Goal: Find specific page/section: Find specific page/section

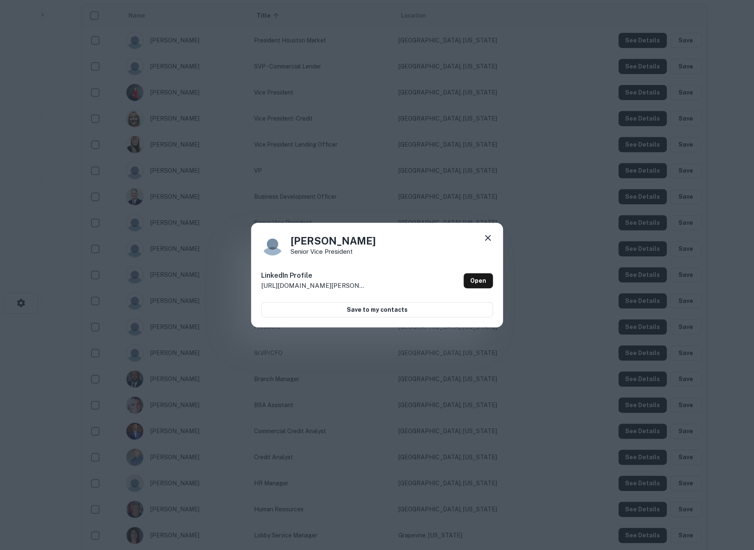
click at [489, 235] on icon at bounding box center [488, 238] width 10 height 10
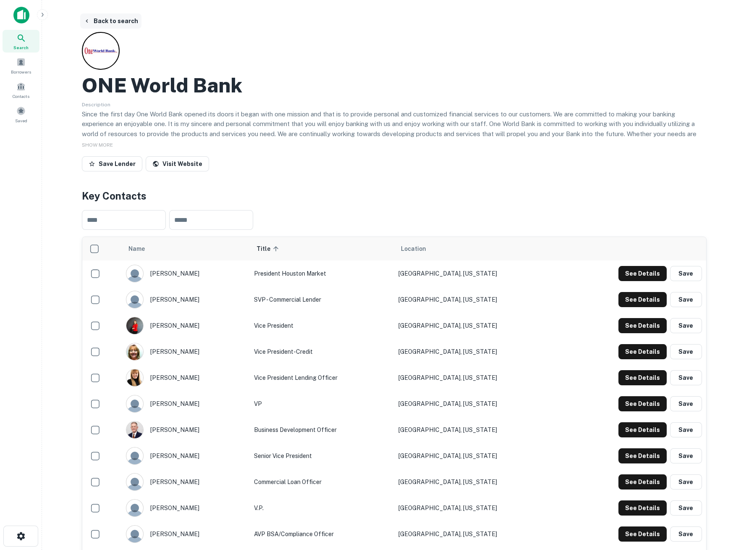
click at [115, 21] on button "Back to search" at bounding box center [110, 20] width 61 height 15
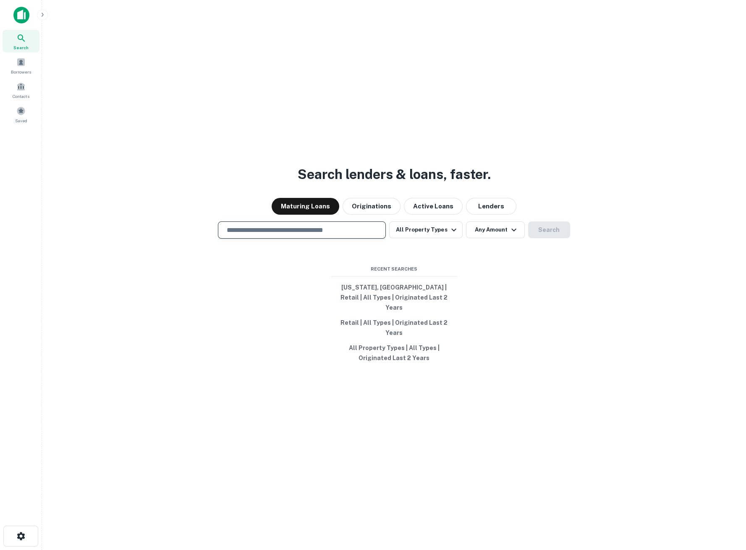
click at [280, 235] on input "text" at bounding box center [302, 230] width 160 height 10
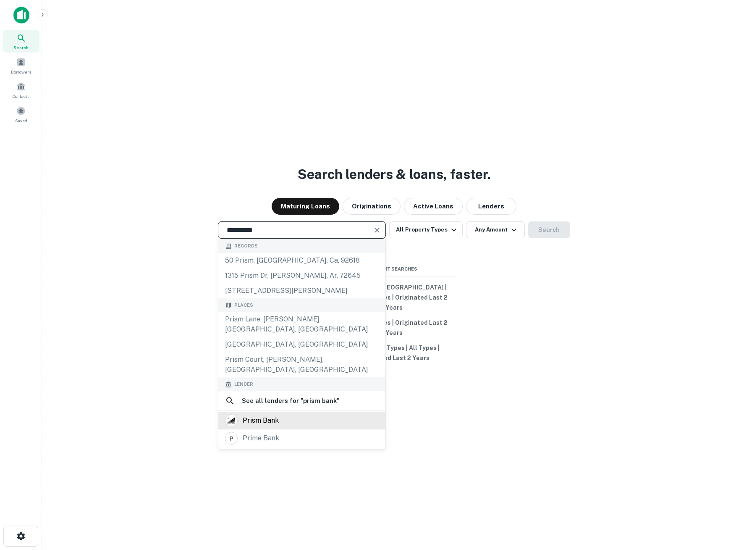
type input "**********"
click at [290, 414] on div "prism bank" at bounding box center [302, 420] width 154 height 13
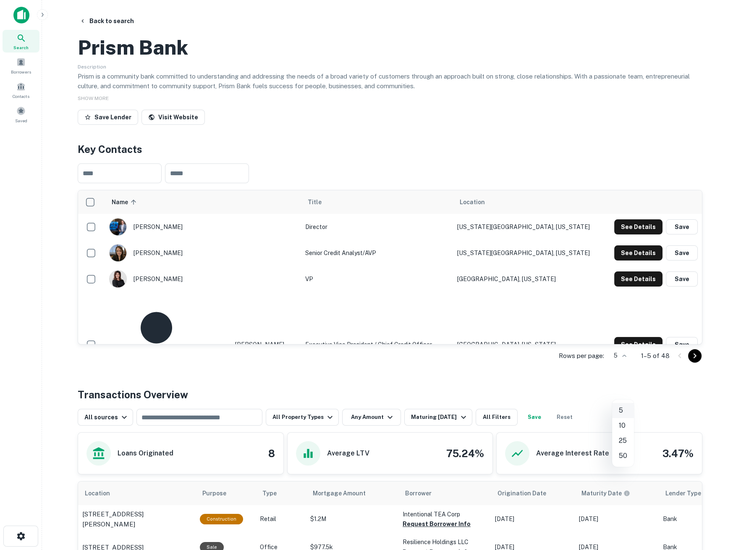
drag, startPoint x: 628, startPoint y: 393, endPoint x: 632, endPoint y: 416, distance: 23.5
click at [628, 393] on body "Search Borrowers Contacts Saved Back to search Prism Bank Description Prism is …" at bounding box center [373, 275] width 746 height 550
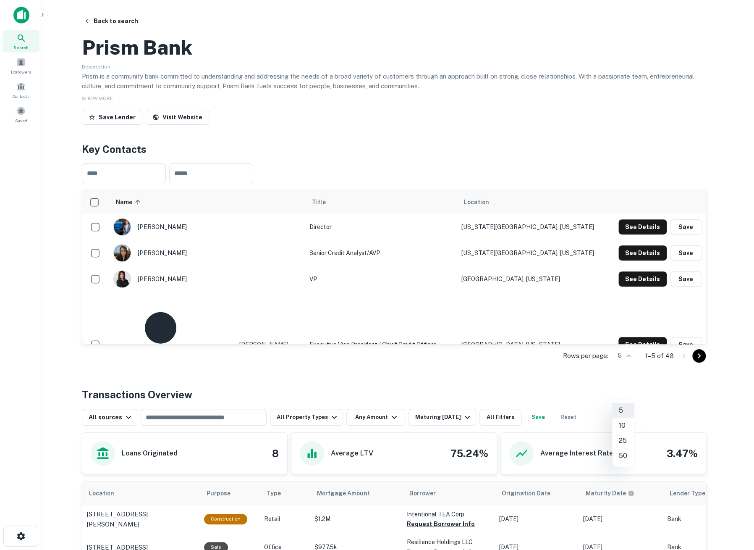
click at [623, 453] on li "50" at bounding box center [623, 455] width 22 height 15
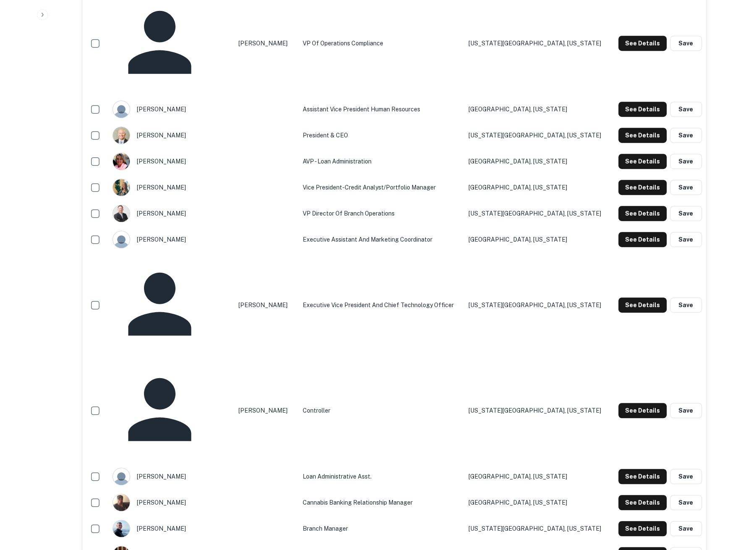
scroll to position [700, 0]
